Goal: Information Seeking & Learning: Learn about a topic

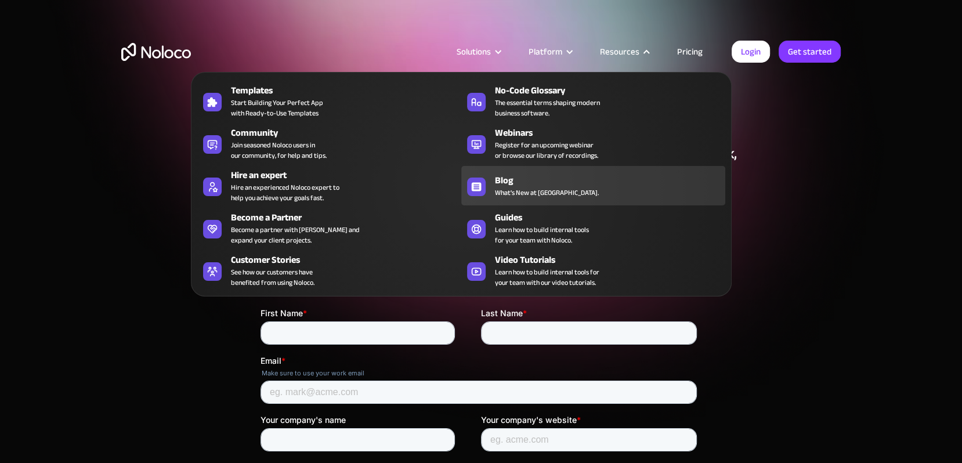
click at [504, 191] on span "What's New at [GEOGRAPHIC_DATA]." at bounding box center [547, 193] width 104 height 10
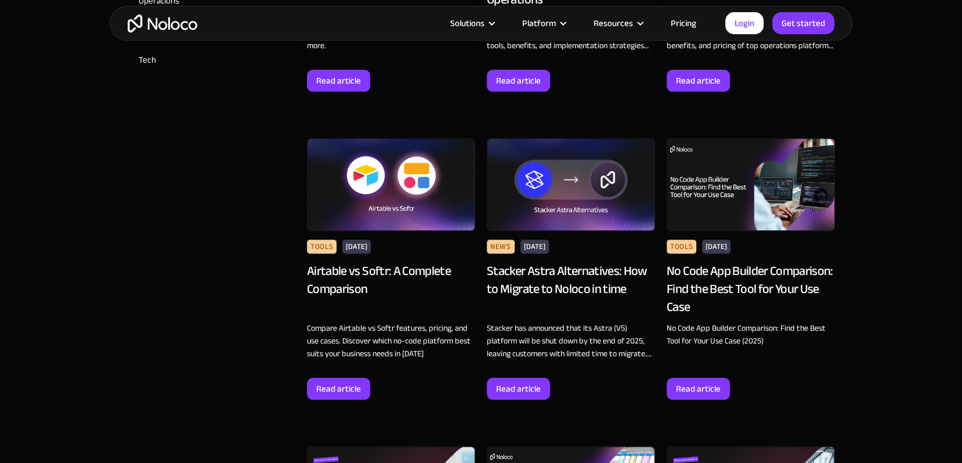
scroll to position [796, 0]
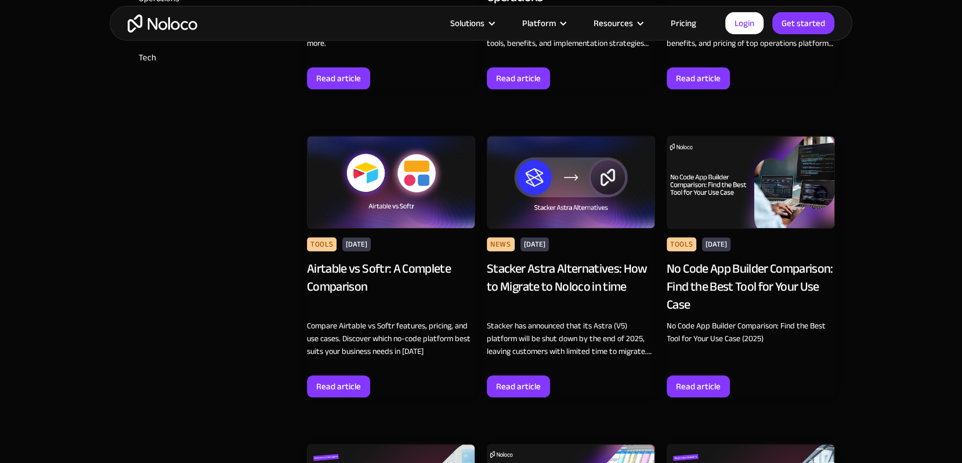
click at [564, 195] on img at bounding box center [571, 182] width 168 height 93
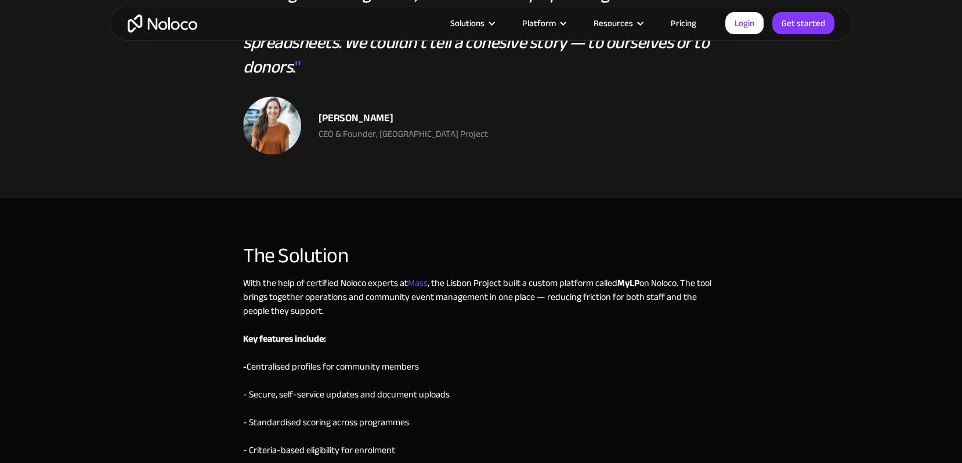
scroll to position [1675, 0]
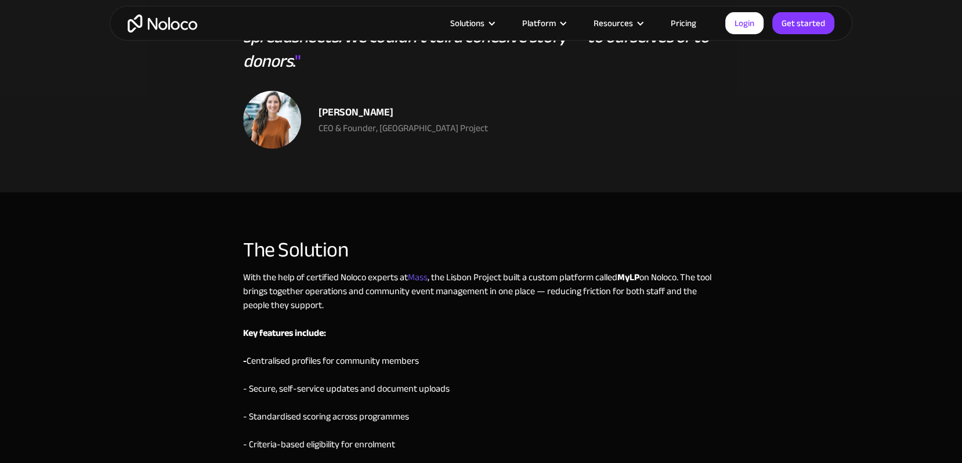
click at [417, 269] on link "Mass" at bounding box center [418, 277] width 20 height 17
